Goal: Entertainment & Leisure: Browse casually

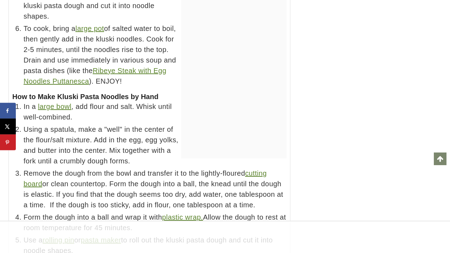
scroll to position [6025, 0]
